Goal: Task Accomplishment & Management: Manage account settings

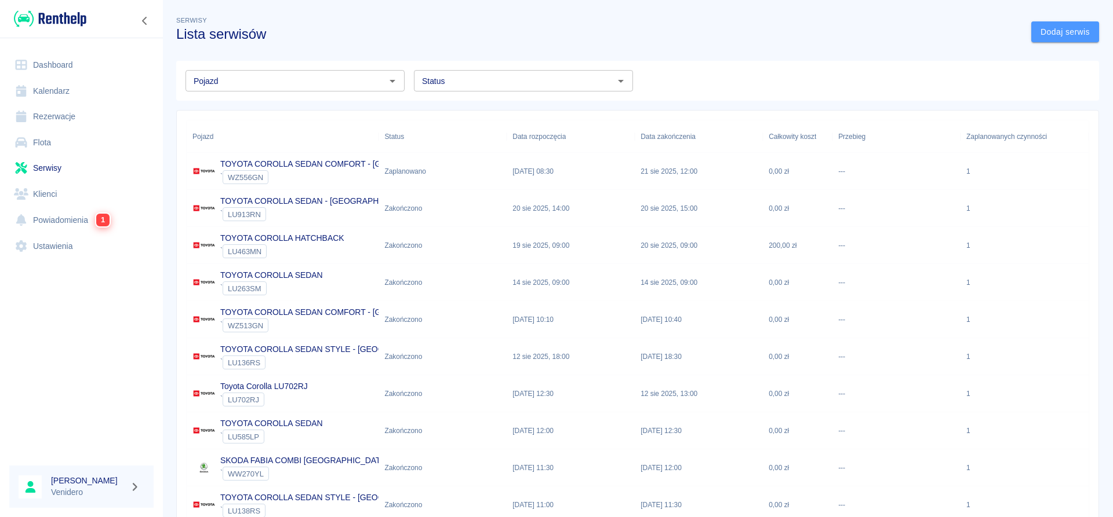
drag, startPoint x: 1052, startPoint y: 38, endPoint x: 563, endPoint y: 95, distance: 492.4
click at [1052, 74] on div "Serwisy Lista serwisów Dodaj serwis Pojazd Pojazd Status Status Pojazd Status D…" at bounding box center [637, 287] width 950 height 565
click at [606, 82] on input "Status" at bounding box center [513, 81] width 193 height 14
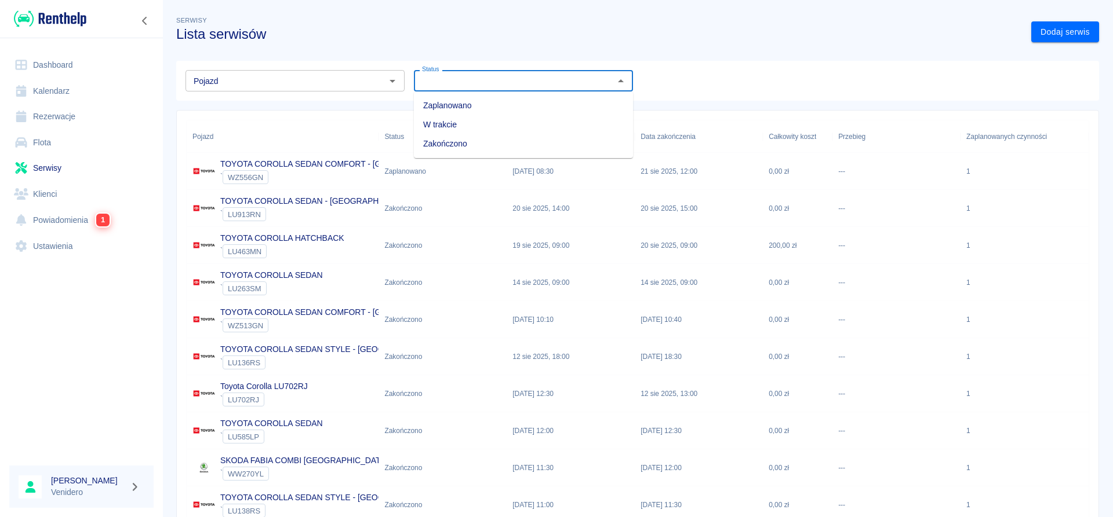
click at [517, 108] on li "Zaplanowano" at bounding box center [523, 105] width 219 height 19
type input "Zaplanowano"
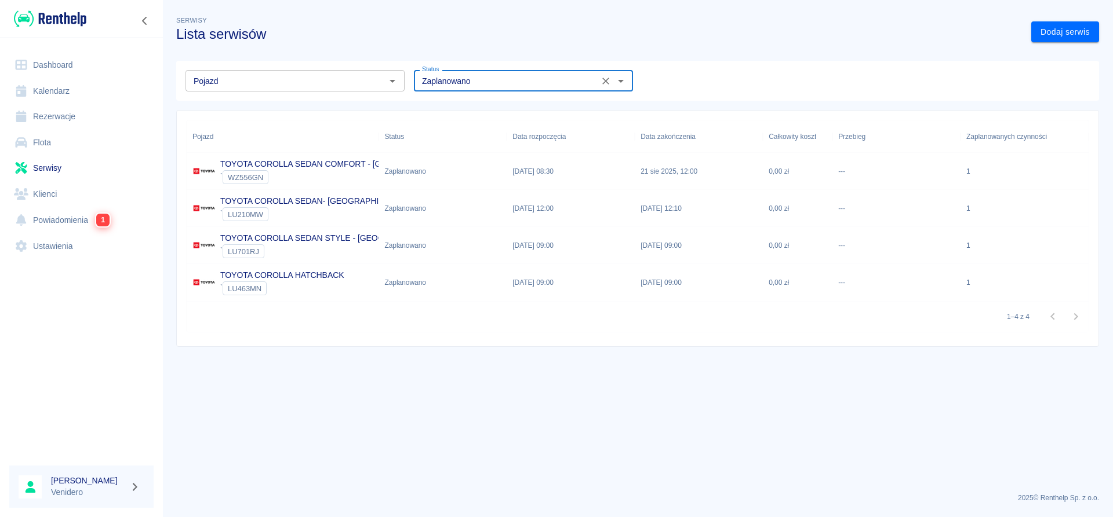
click at [294, 172] on div "` WZ556GN" at bounding box center [338, 177] width 236 height 14
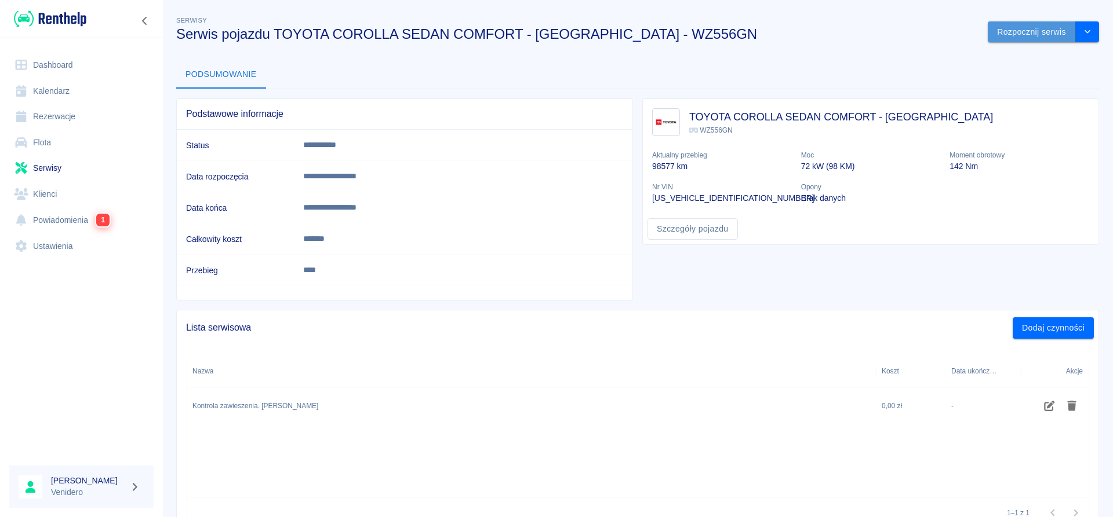
click at [1048, 34] on button "Rozpocznij serwis" at bounding box center [1031, 31] width 88 height 21
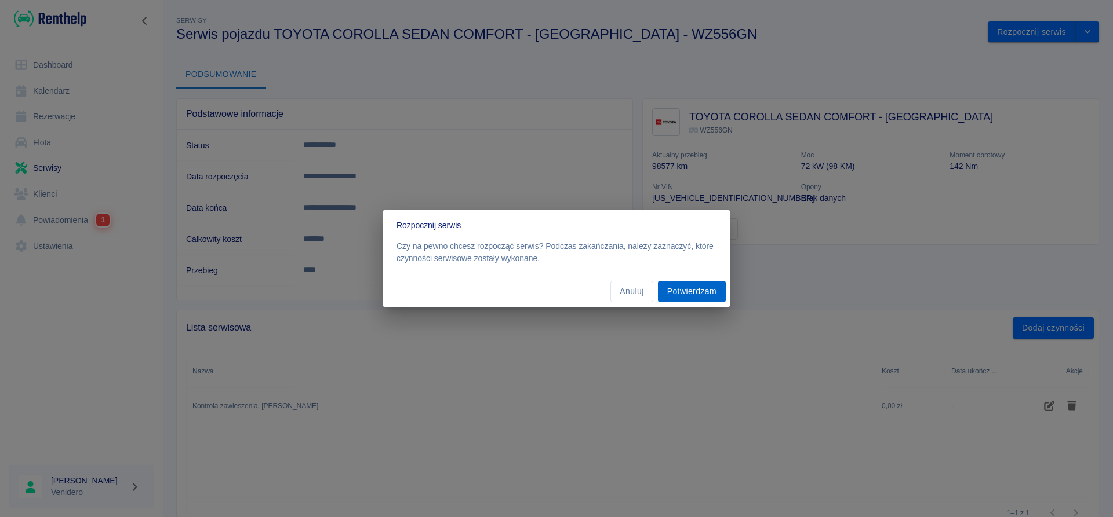
click at [690, 294] on button "Potwierdzam" at bounding box center [692, 291] width 68 height 21
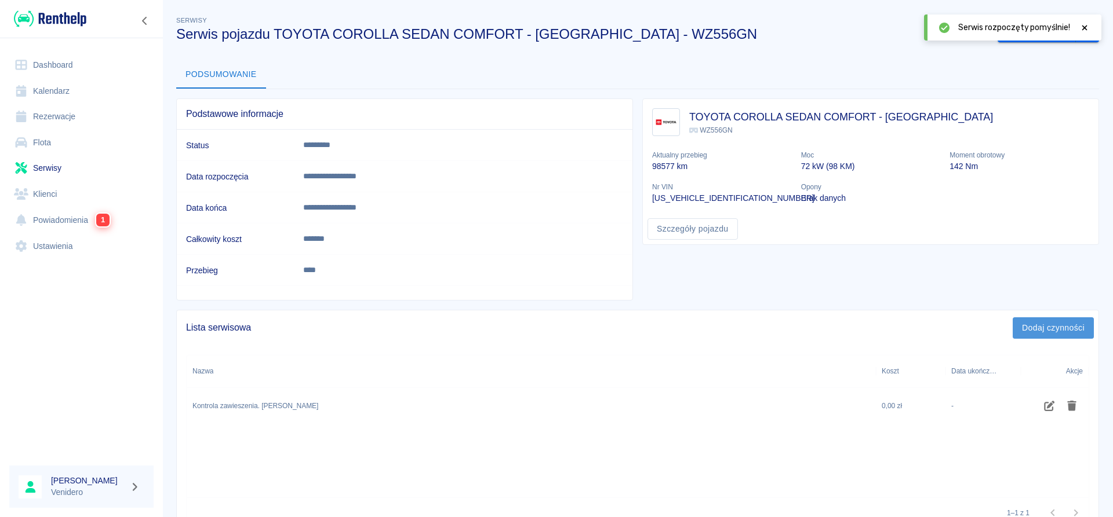
click at [1059, 326] on button "Dodaj czynności" at bounding box center [1052, 328] width 81 height 21
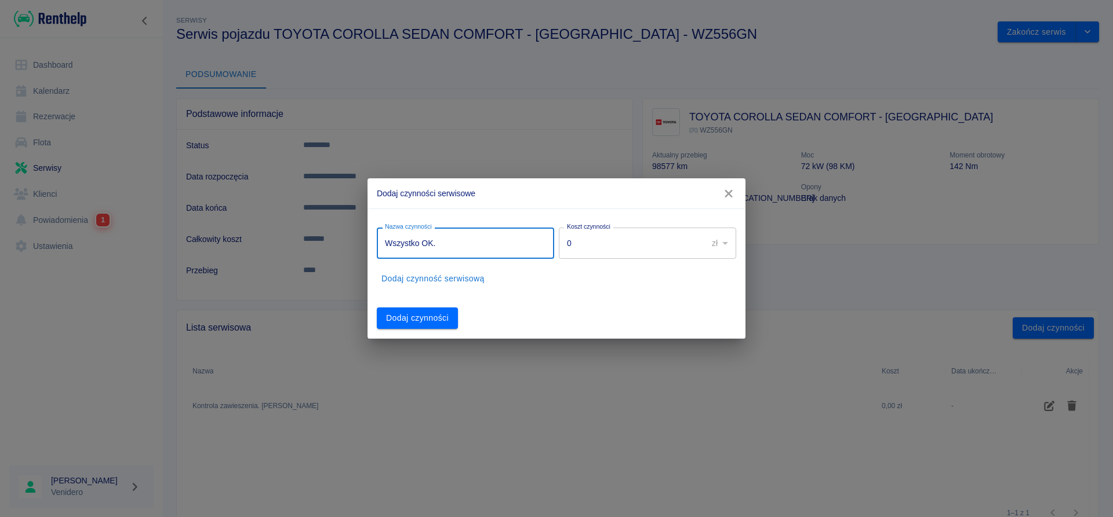
type input "Wszystko OK."
click at [427, 314] on button "Dodaj czynności" at bounding box center [417, 318] width 81 height 21
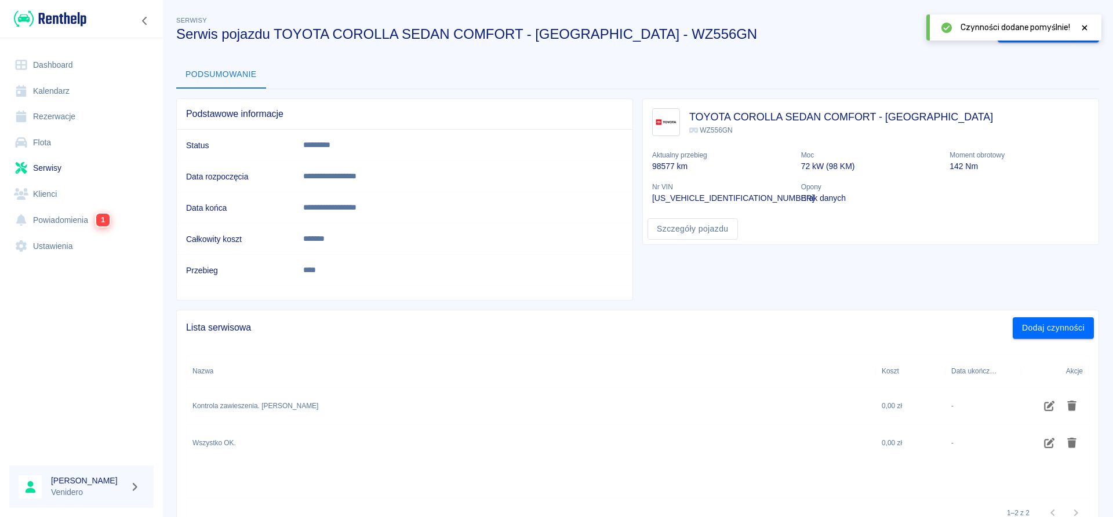
click at [1083, 25] on icon at bounding box center [1084, 28] width 10 height 8
click at [1046, 31] on button "Zakończ serwis" at bounding box center [1036, 31] width 78 height 21
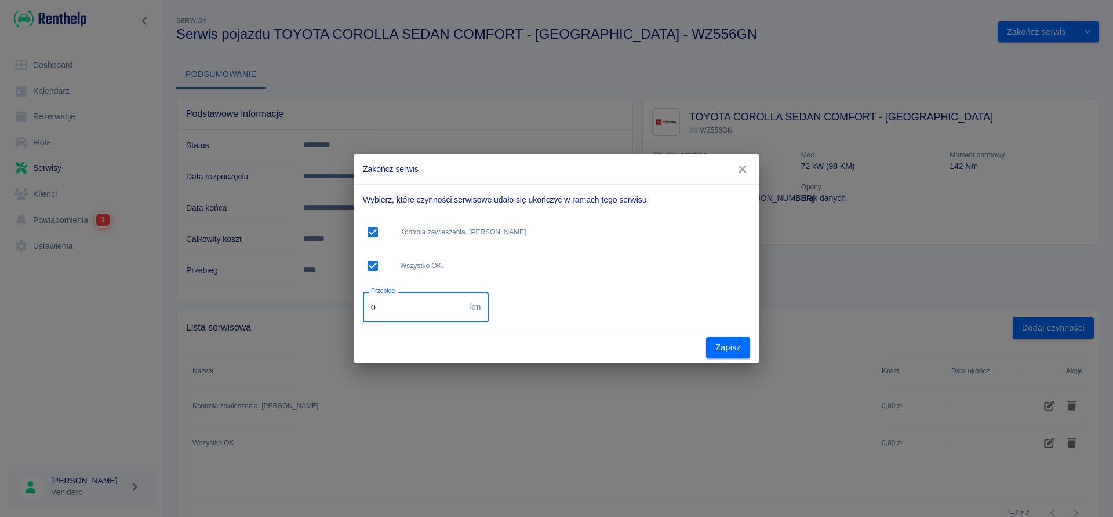
drag, startPoint x: 393, startPoint y: 309, endPoint x: 261, endPoint y: 318, distance: 131.9
click at [363, 316] on input "0" at bounding box center [414, 307] width 103 height 31
type input "131000"
click at [726, 351] on button "Zapisz" at bounding box center [728, 347] width 44 height 21
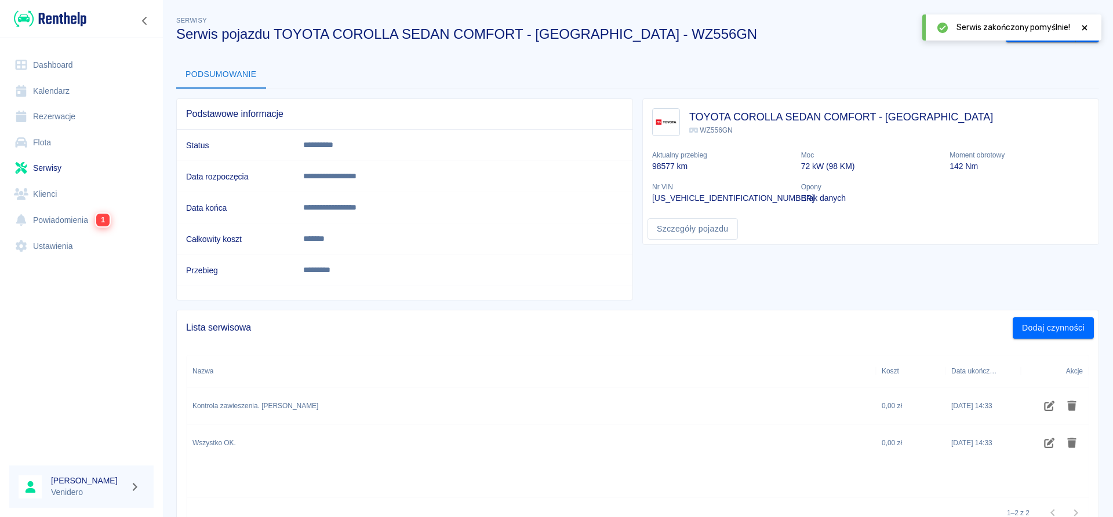
click at [1087, 23] on div at bounding box center [1084, 27] width 10 height 12
click at [43, 172] on link "Serwisy" at bounding box center [81, 168] width 144 height 26
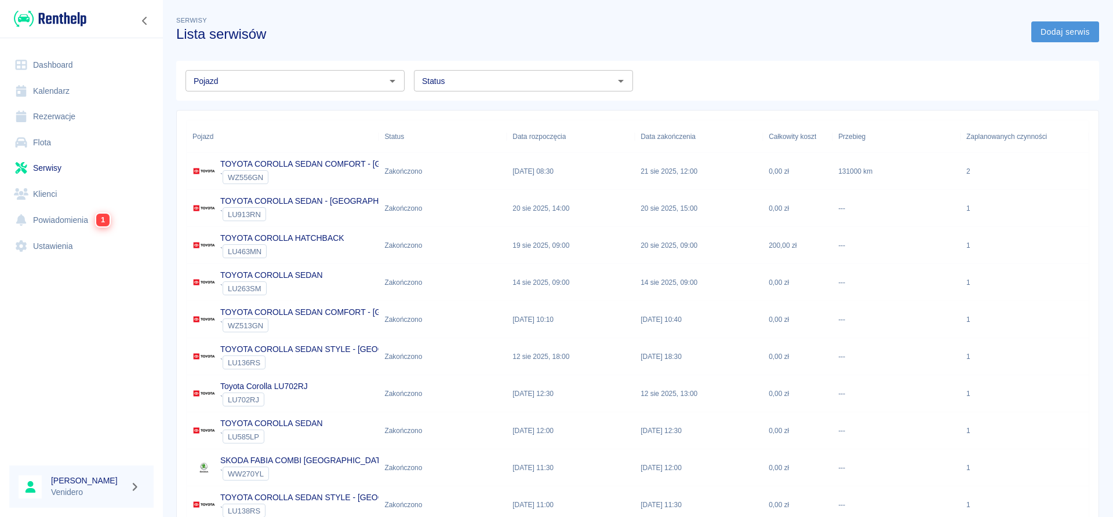
click at [1067, 29] on link "Dodaj serwis" at bounding box center [1065, 31] width 68 height 21
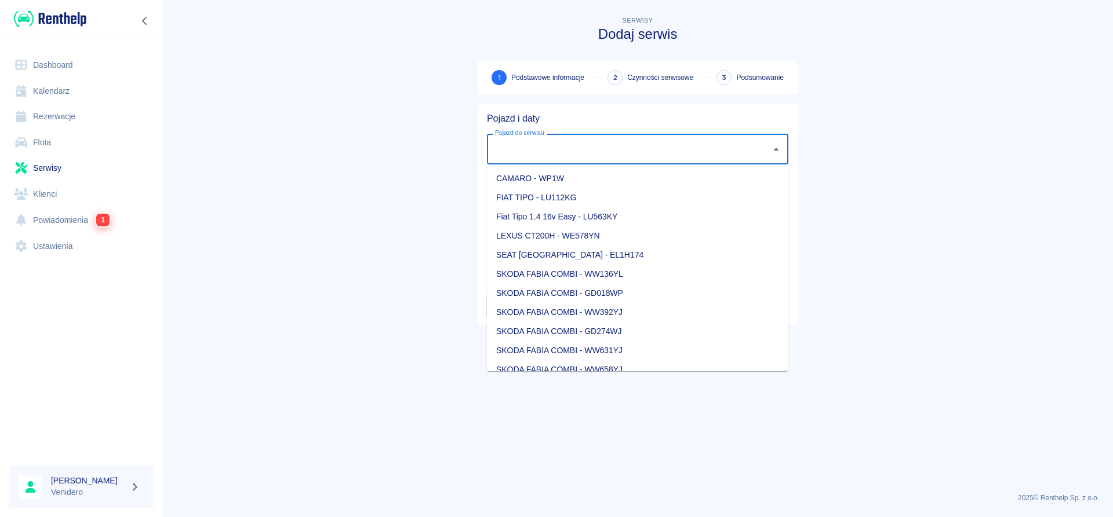
click at [689, 144] on input "Pojazd do serwisu" at bounding box center [629, 149] width 274 height 20
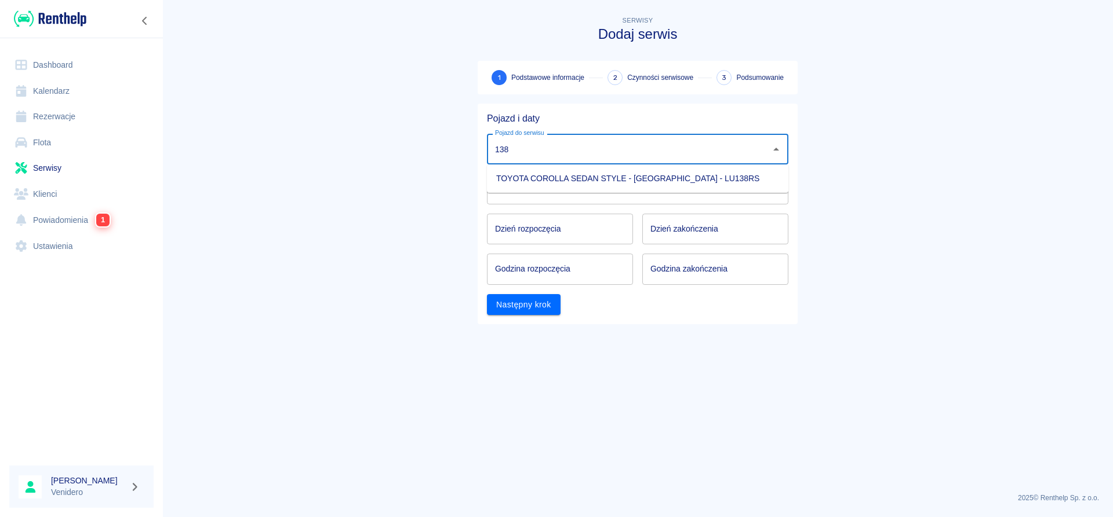
click at [691, 178] on li "TOYOTA COROLLA SEDAN STYLE - [GEOGRAPHIC_DATA] - LU138RS" at bounding box center [637, 178] width 301 height 19
type input "TOYOTA COROLLA SEDAN STYLE - [GEOGRAPHIC_DATA] - LU138RS"
type input "DD.MM.YYYY"
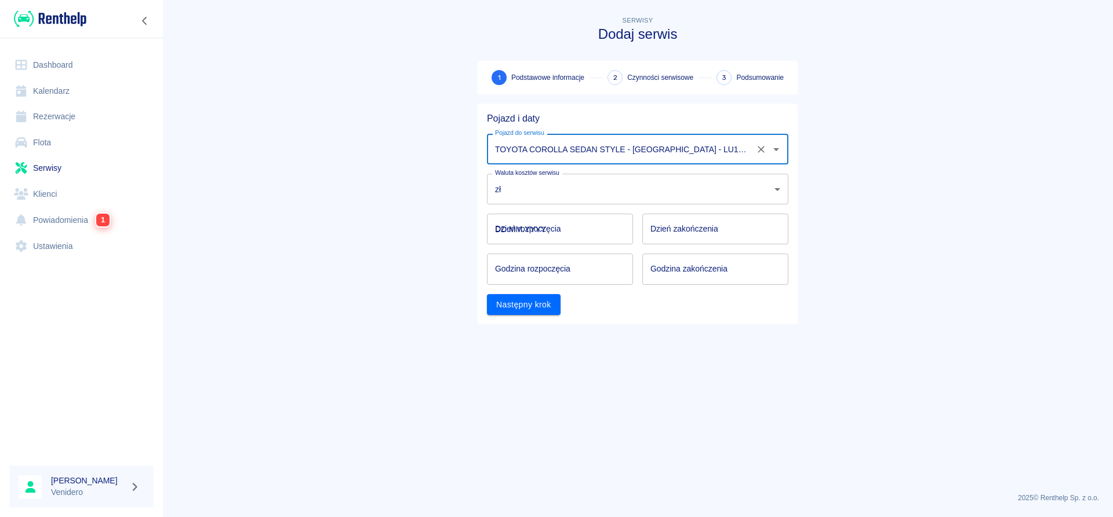
click at [537, 232] on input "DD.MM.YYYY" at bounding box center [560, 229] width 146 height 31
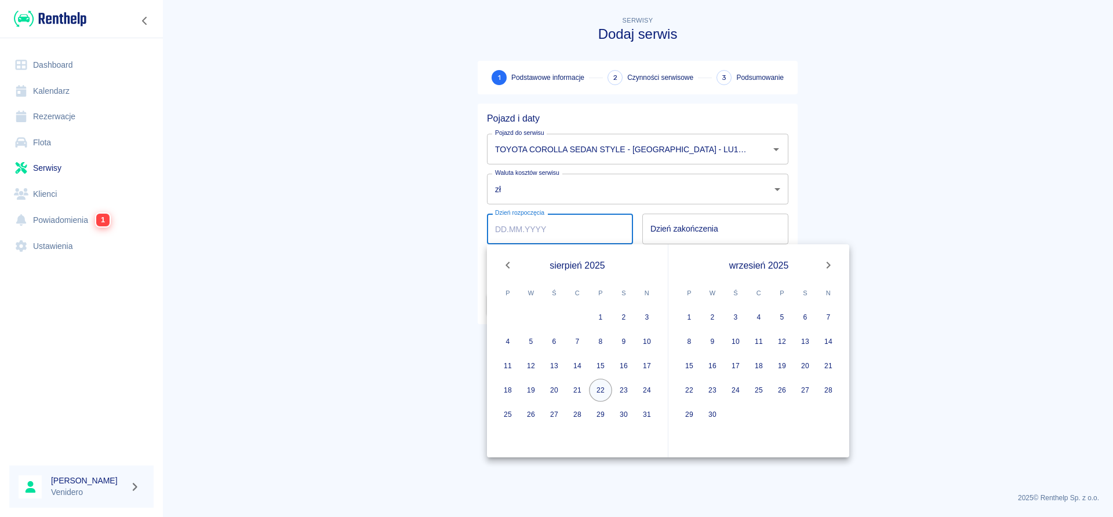
click at [600, 390] on button "22" at bounding box center [600, 390] width 23 height 23
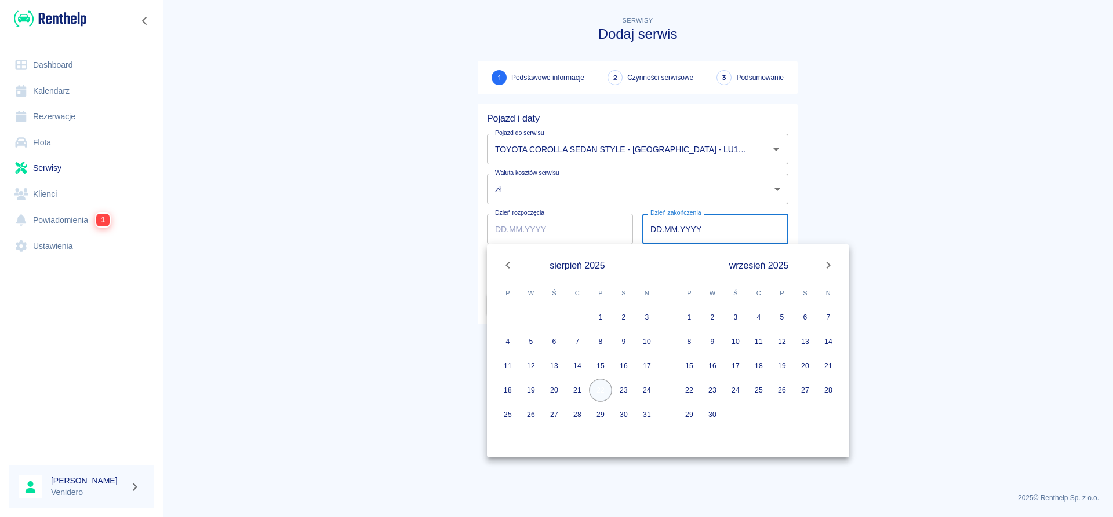
type input "[DATE]"
type input "DD.MM.YYYY"
click at [601, 390] on button "22" at bounding box center [600, 390] width 23 height 23
type input "[DATE]"
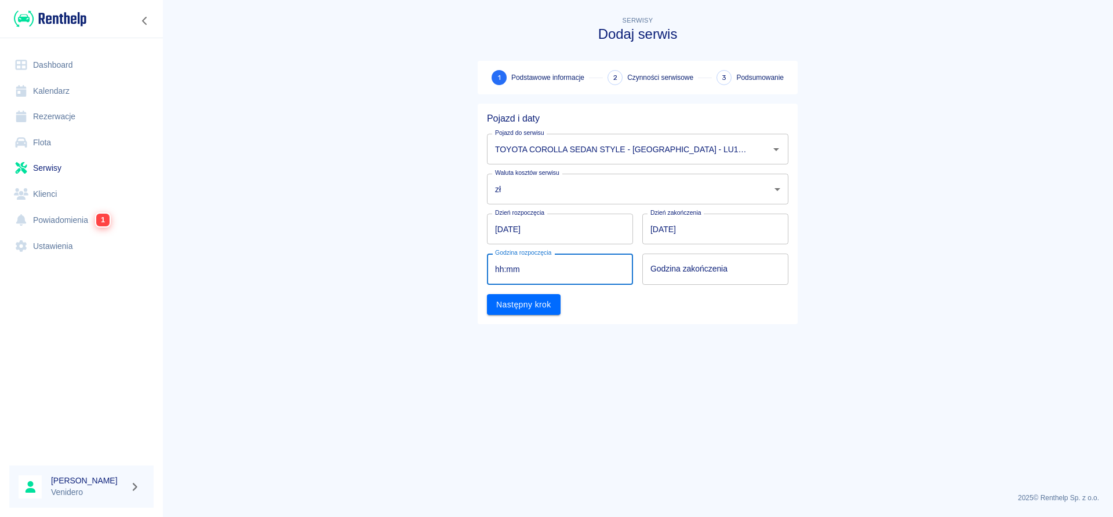
click at [556, 268] on input "hh:mm" at bounding box center [556, 269] width 138 height 31
type input "13:00"
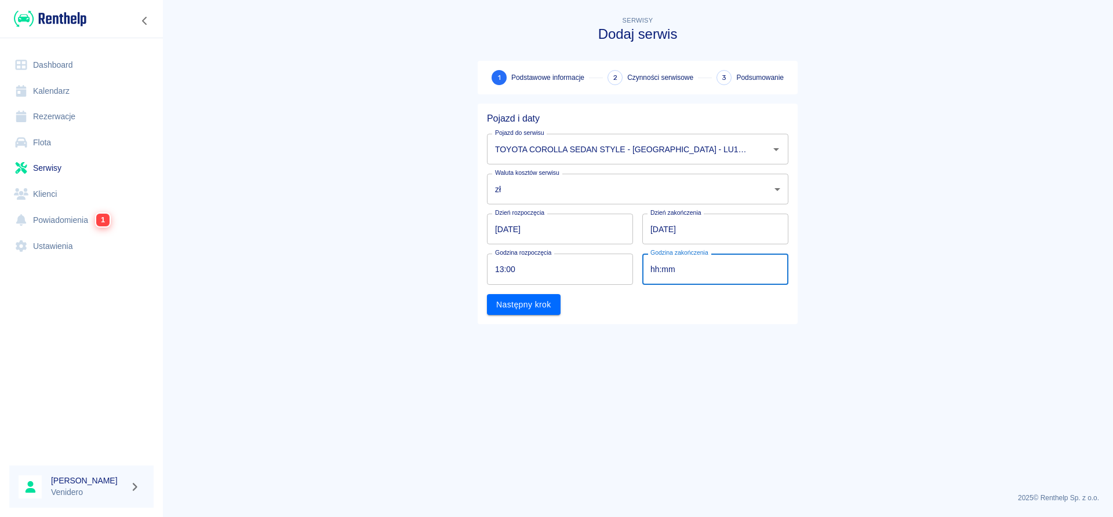
click at [675, 271] on input "hh:mm" at bounding box center [711, 269] width 138 height 31
type input "14:00"
click at [531, 304] on button "Następny krok" at bounding box center [524, 304] width 74 height 21
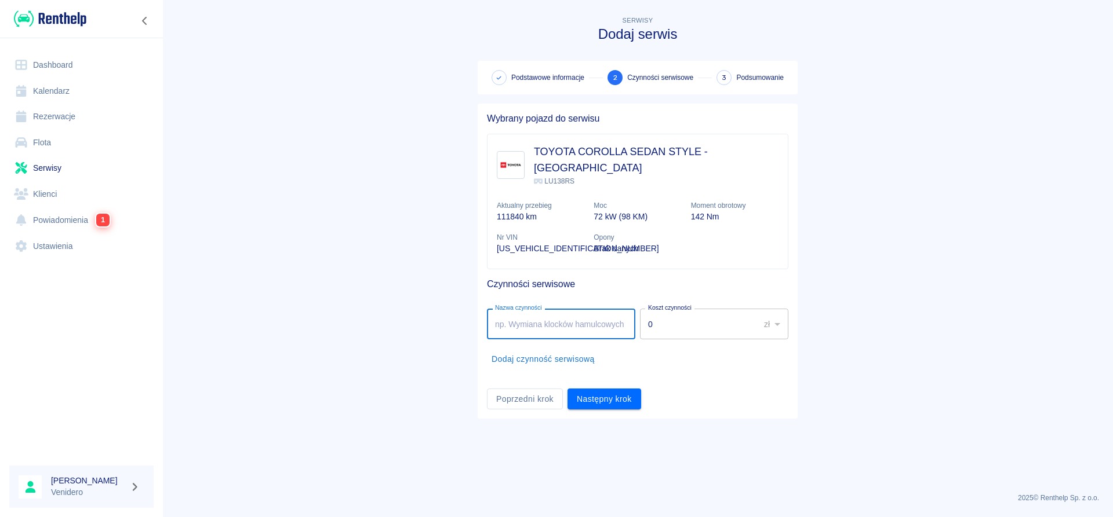
click at [564, 317] on input "Nazwa czynności" at bounding box center [561, 324] width 148 height 31
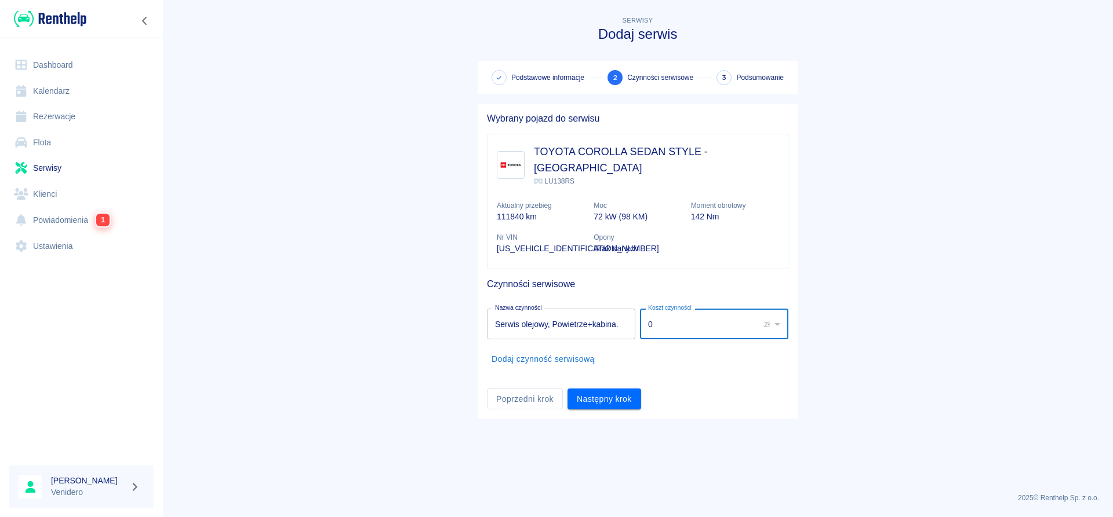
click at [622, 312] on input "Serwis olejowy, Powietrze+kabina." at bounding box center [561, 324] width 148 height 31
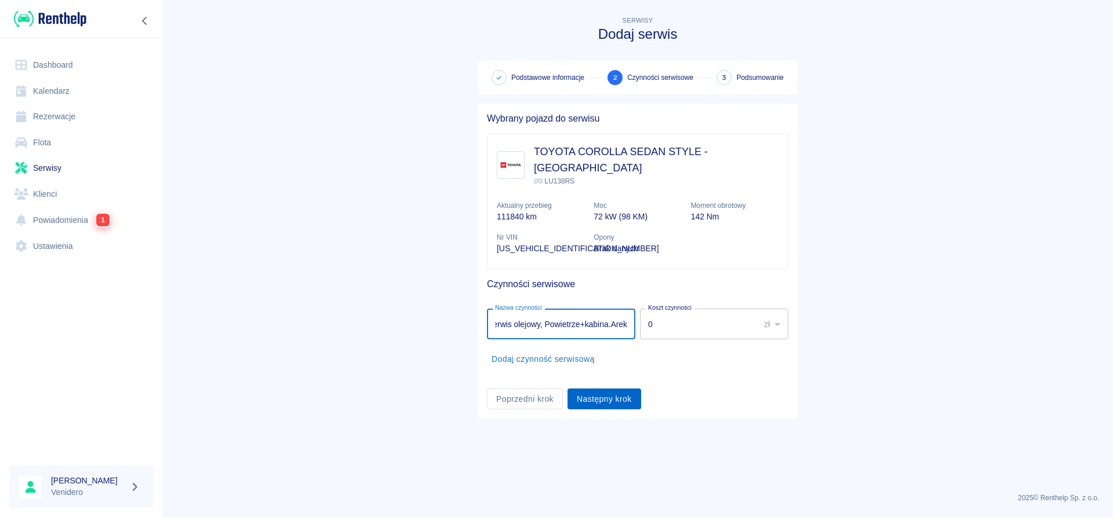
type input "Serwis olejowy, Powietrze+kabina.Arek"
click at [608, 395] on button "Następny krok" at bounding box center [604, 399] width 74 height 21
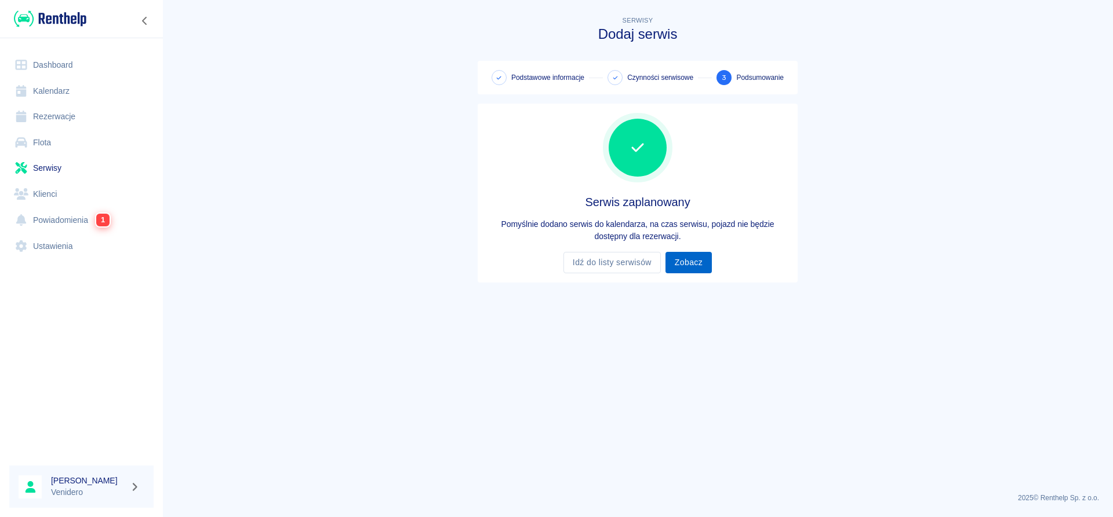
click at [691, 264] on link "Zobacz" at bounding box center [688, 262] width 46 height 21
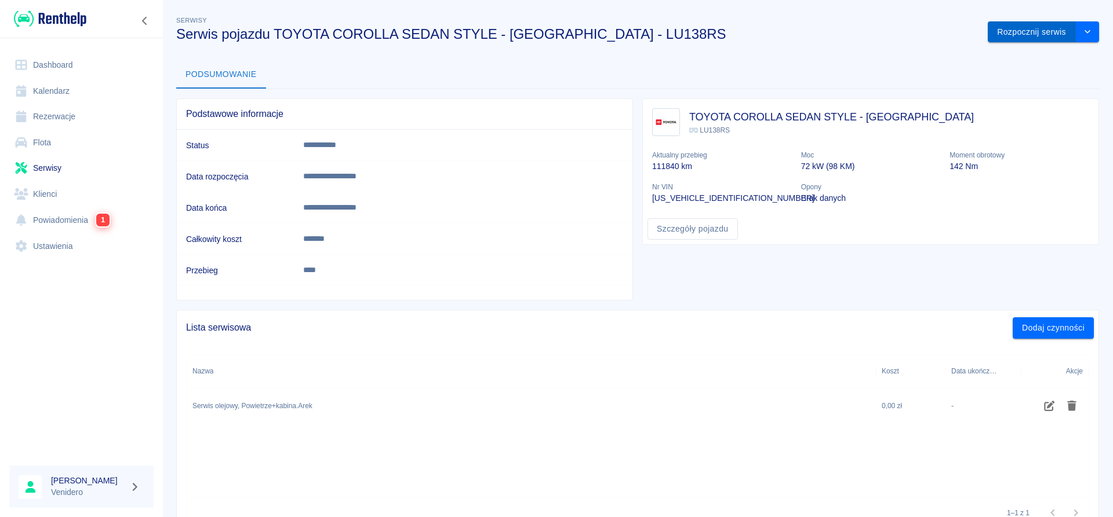
click at [1020, 31] on button "Rozpocznij serwis" at bounding box center [1031, 31] width 88 height 21
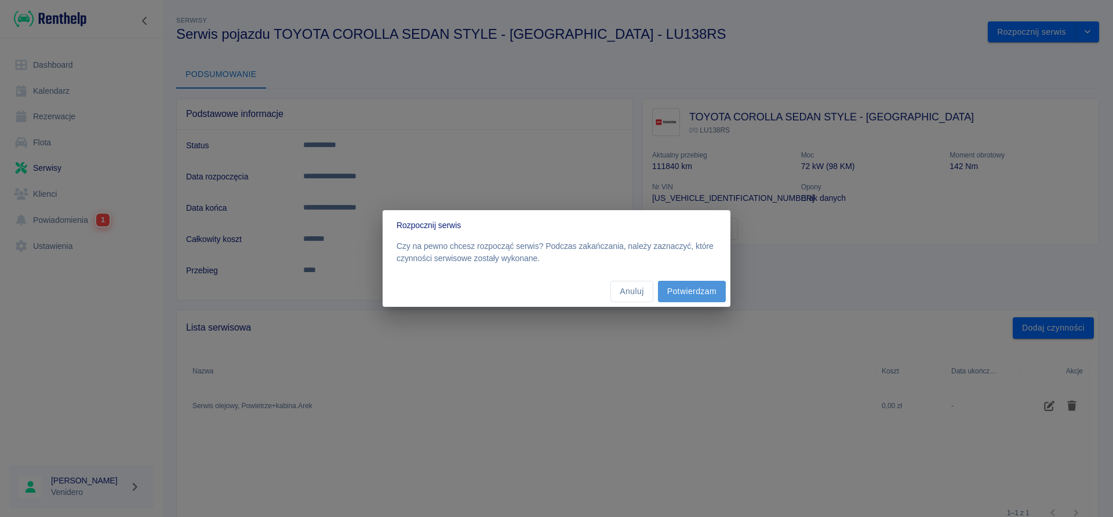
click at [702, 289] on button "Potwierdzam" at bounding box center [692, 291] width 68 height 21
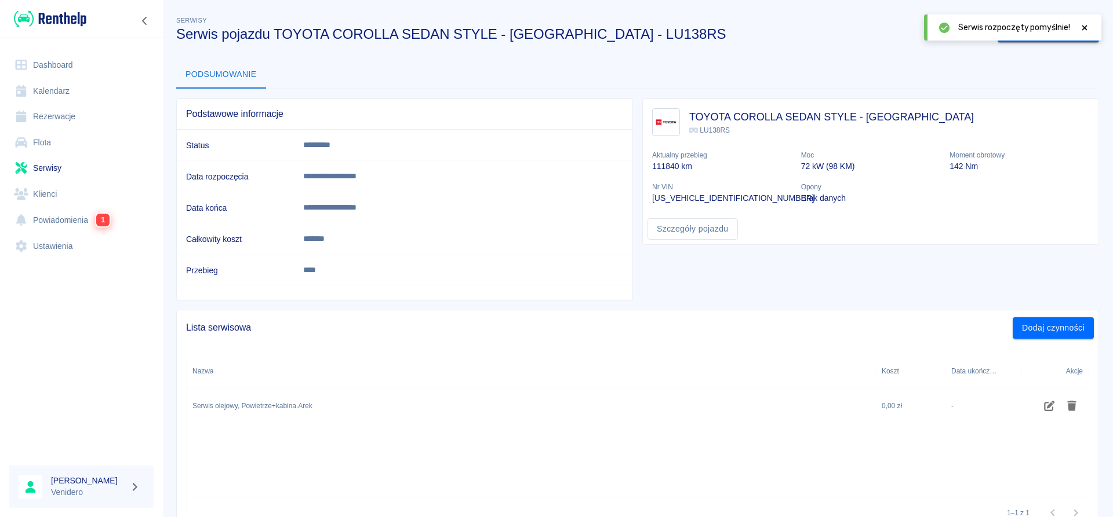
drag, startPoint x: 1091, startPoint y: 28, endPoint x: 1085, endPoint y: 27, distance: 5.8
click at [1089, 28] on div "Serwis rozpoczęty pomyślnie!" at bounding box center [1012, 27] width 177 height 26
click at [1084, 27] on icon at bounding box center [1084, 27] width 5 height 5
click at [1022, 37] on button "Zakończ serwis" at bounding box center [1036, 31] width 78 height 21
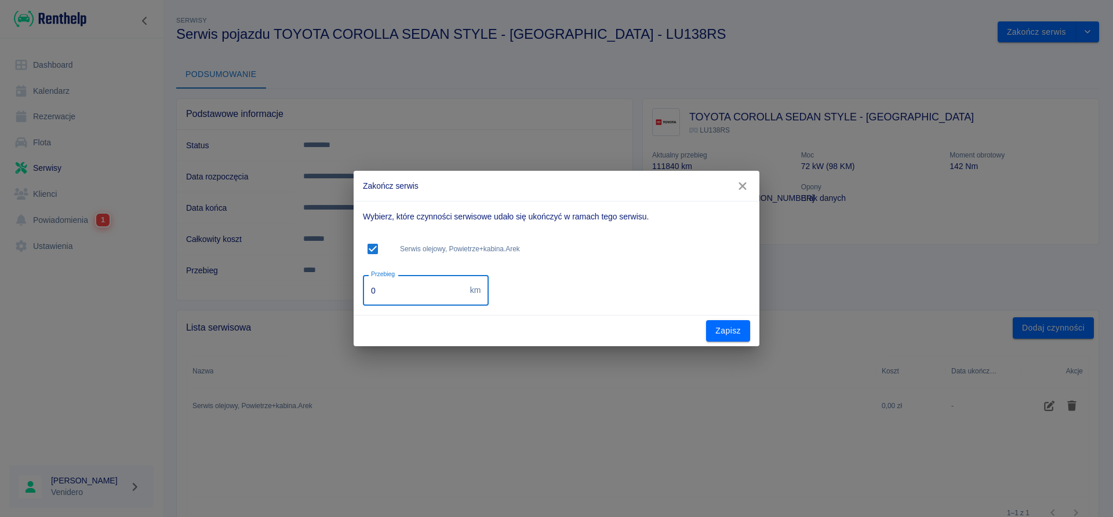
drag, startPoint x: 371, startPoint y: 291, endPoint x: 233, endPoint y: 283, distance: 138.1
click at [363, 285] on input "0" at bounding box center [414, 290] width 103 height 31
type input "148800"
click at [719, 331] on button "Zapisz" at bounding box center [728, 330] width 44 height 21
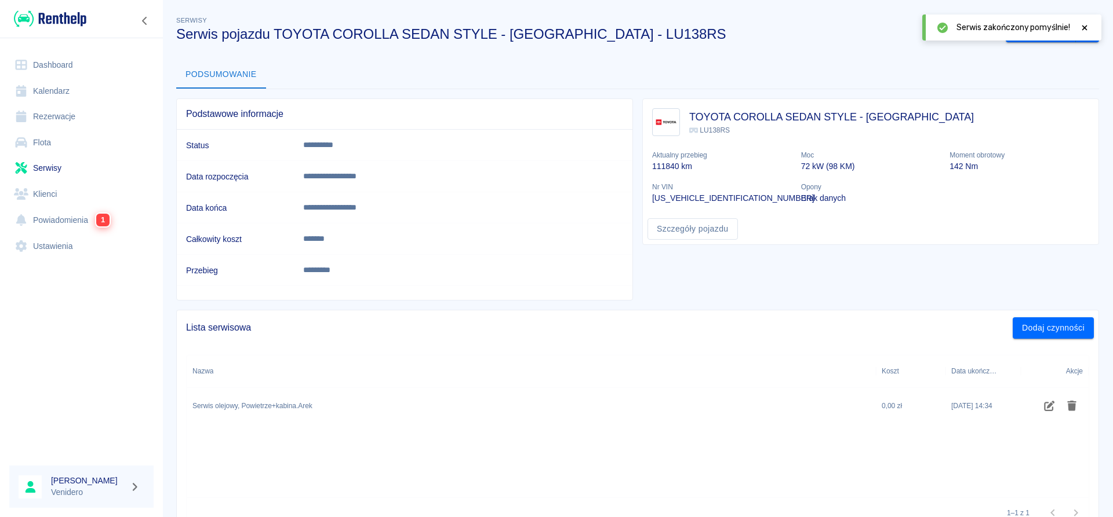
click at [1082, 27] on icon at bounding box center [1084, 27] width 5 height 5
click at [32, 168] on link "Serwisy" at bounding box center [81, 168] width 144 height 26
